Goal: Information Seeking & Learning: Learn about a topic

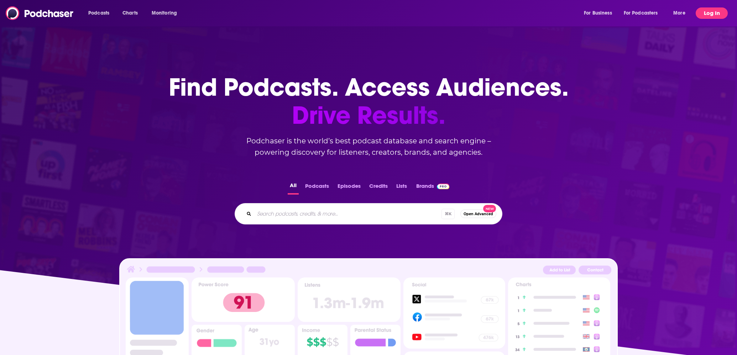
click at [709, 10] on button "Log In" at bounding box center [712, 12] width 32 height 11
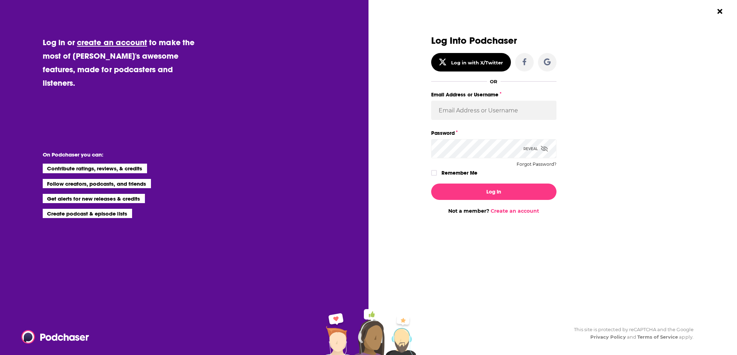
click at [537, 98] on label "Email Address or Username" at bounding box center [493, 94] width 125 height 9
click at [537, 101] on input "Email Address or Username" at bounding box center [493, 110] width 125 height 19
click at [533, 108] on input "Email Address or Username" at bounding box center [493, 110] width 125 height 19
type input "[PERSON_NAME][EMAIL_ADDRESS][DOMAIN_NAME]"
click at [488, 191] on button "Log In" at bounding box center [493, 192] width 125 height 16
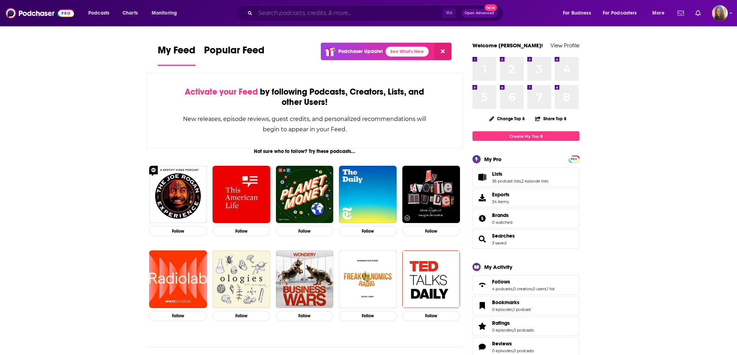
click at [273, 17] on input "Search podcasts, credits, & more..." at bounding box center [348, 12] width 187 height 11
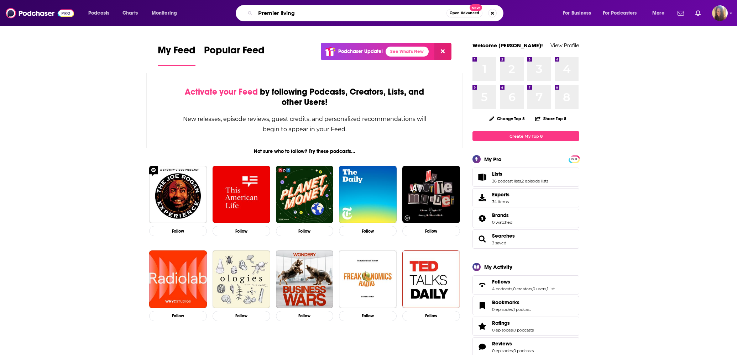
type input "Premier living"
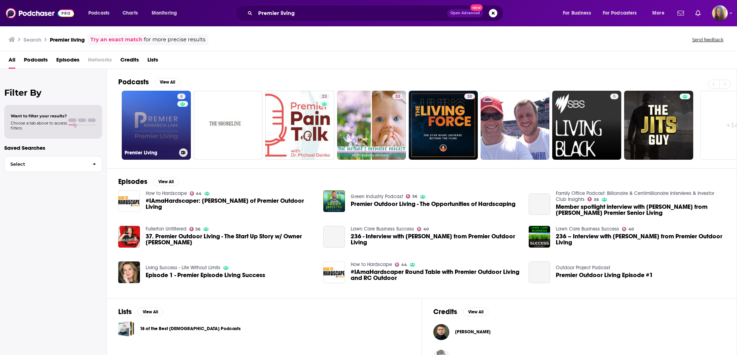
click at [141, 128] on link "6 Premier Living" at bounding box center [156, 125] width 69 height 69
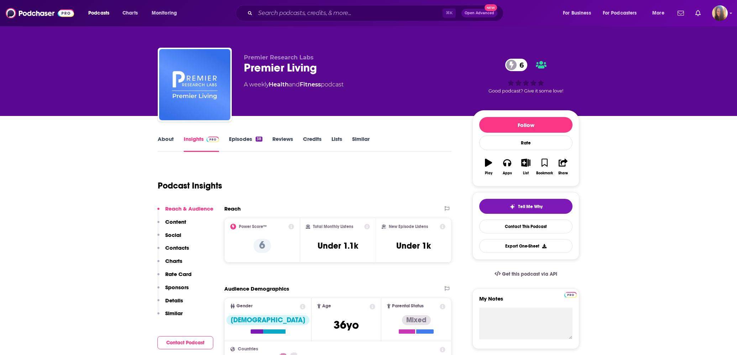
click at [248, 138] on link "Episodes 38" at bounding box center [245, 144] width 33 height 16
